Goal: Task Accomplishment & Management: Manage account settings

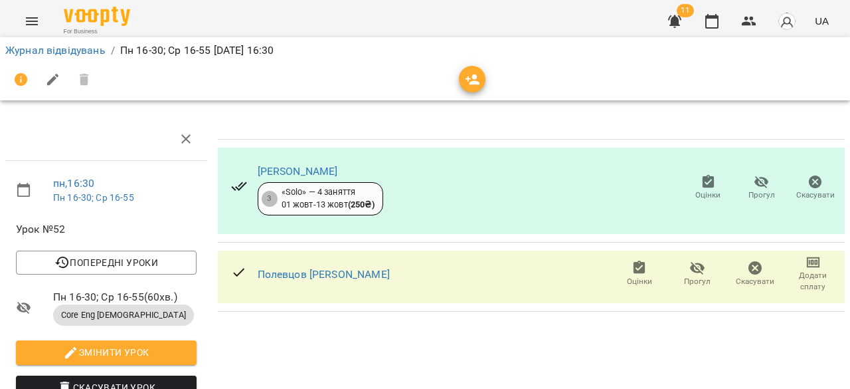
click at [702, 178] on icon "button" at bounding box center [708, 181] width 12 height 13
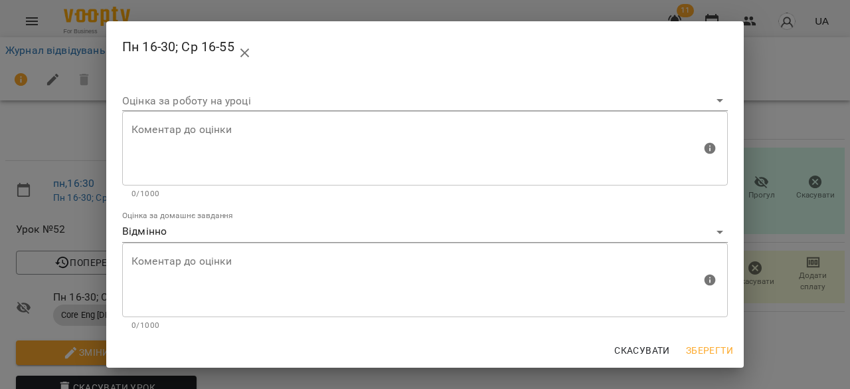
scroll to position [135, 0]
click at [820, 183] on div "Пн 16-30; Ср 16-55 Оцінка за роботу на уроці [PERSON_NAME] до оцінки Коментар д…" at bounding box center [425, 194] width 850 height 389
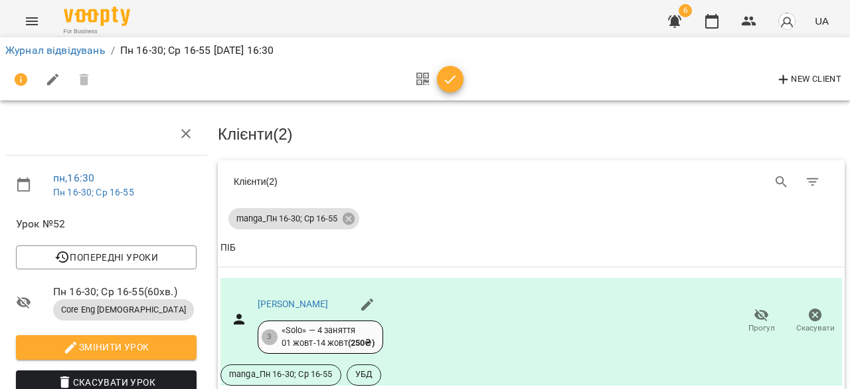
scroll to position [195, 0]
click at [448, 80] on icon "button" at bounding box center [450, 80] width 16 height 16
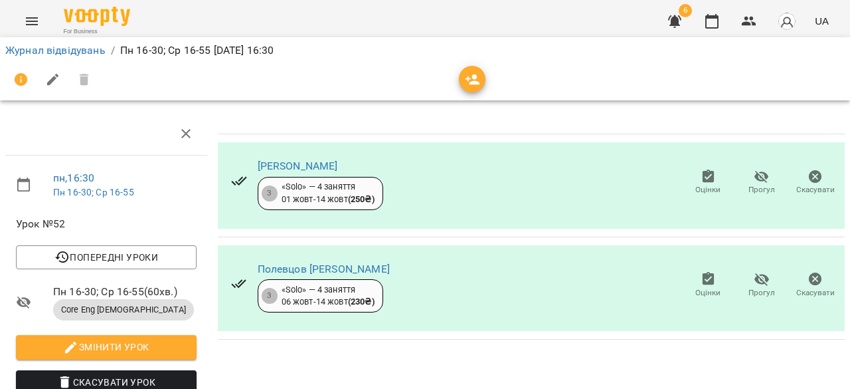
scroll to position [51, 0]
click at [702, 271] on icon "button" at bounding box center [709, 279] width 16 height 16
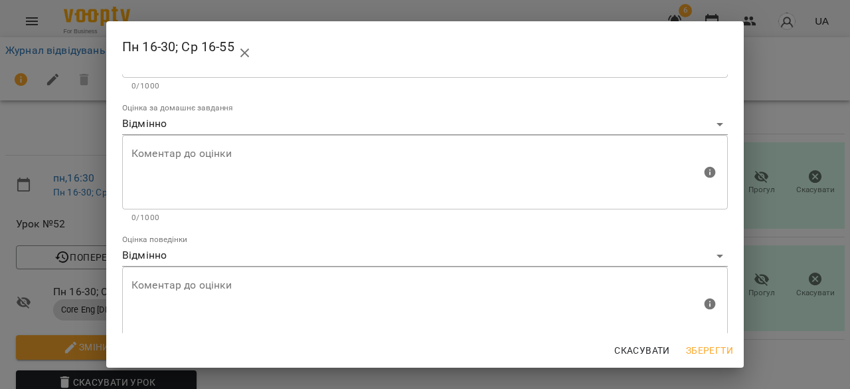
scroll to position [135, 0]
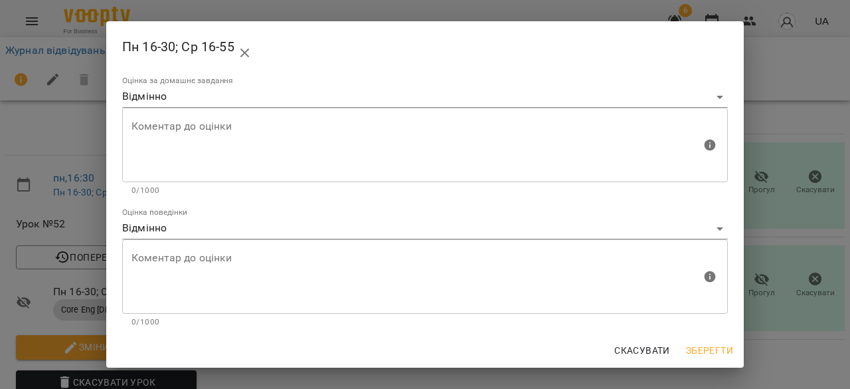
drag, startPoint x: 796, startPoint y: 197, endPoint x: 697, endPoint y: 165, distance: 104.0
click at [797, 197] on div "Пн 16-30; Ср 16-55 Оцінка за роботу на уроці [PERSON_NAME] до оцінки Коментар д…" at bounding box center [425, 194] width 850 height 389
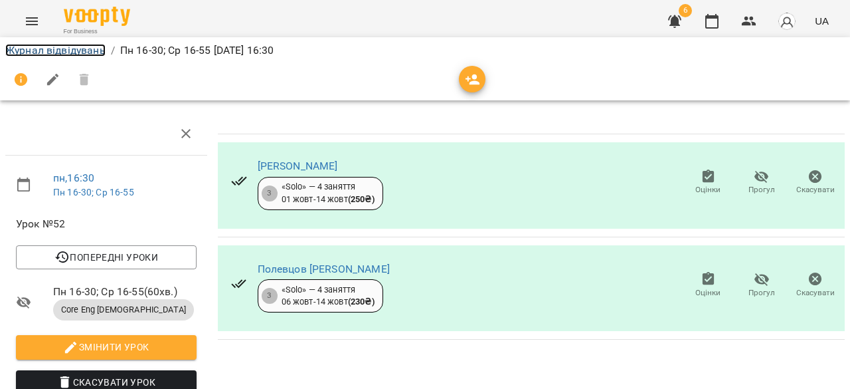
click at [41, 45] on link "Журнал відвідувань" at bounding box center [55, 50] width 100 height 13
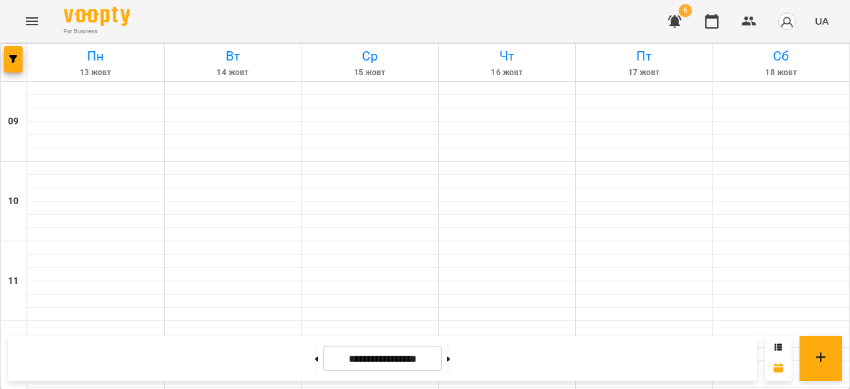
scroll to position [575, 0]
